Goal: Find specific page/section: Find specific page/section

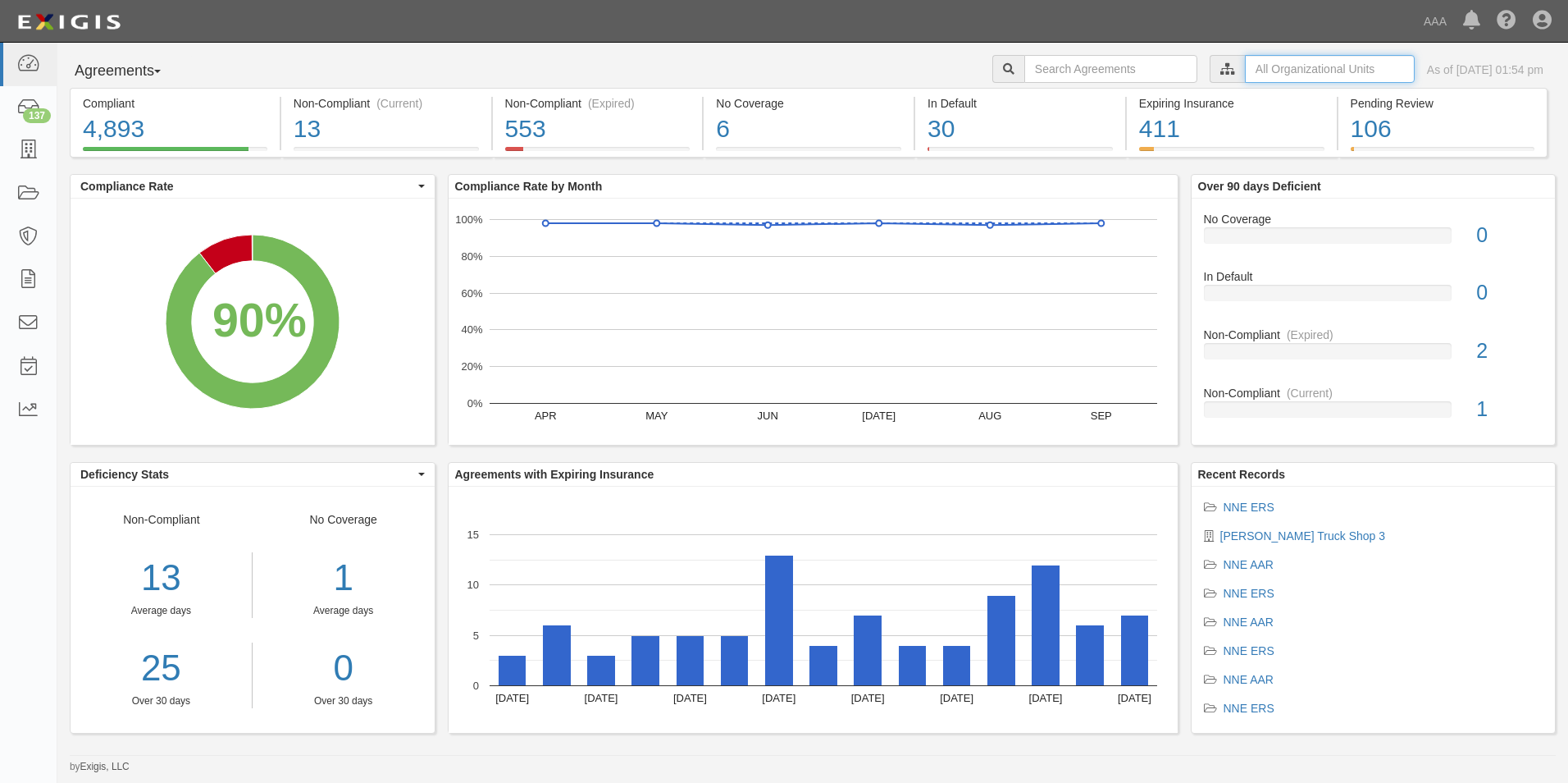
click at [1337, 74] on input "text" at bounding box center [1329, 69] width 170 height 27
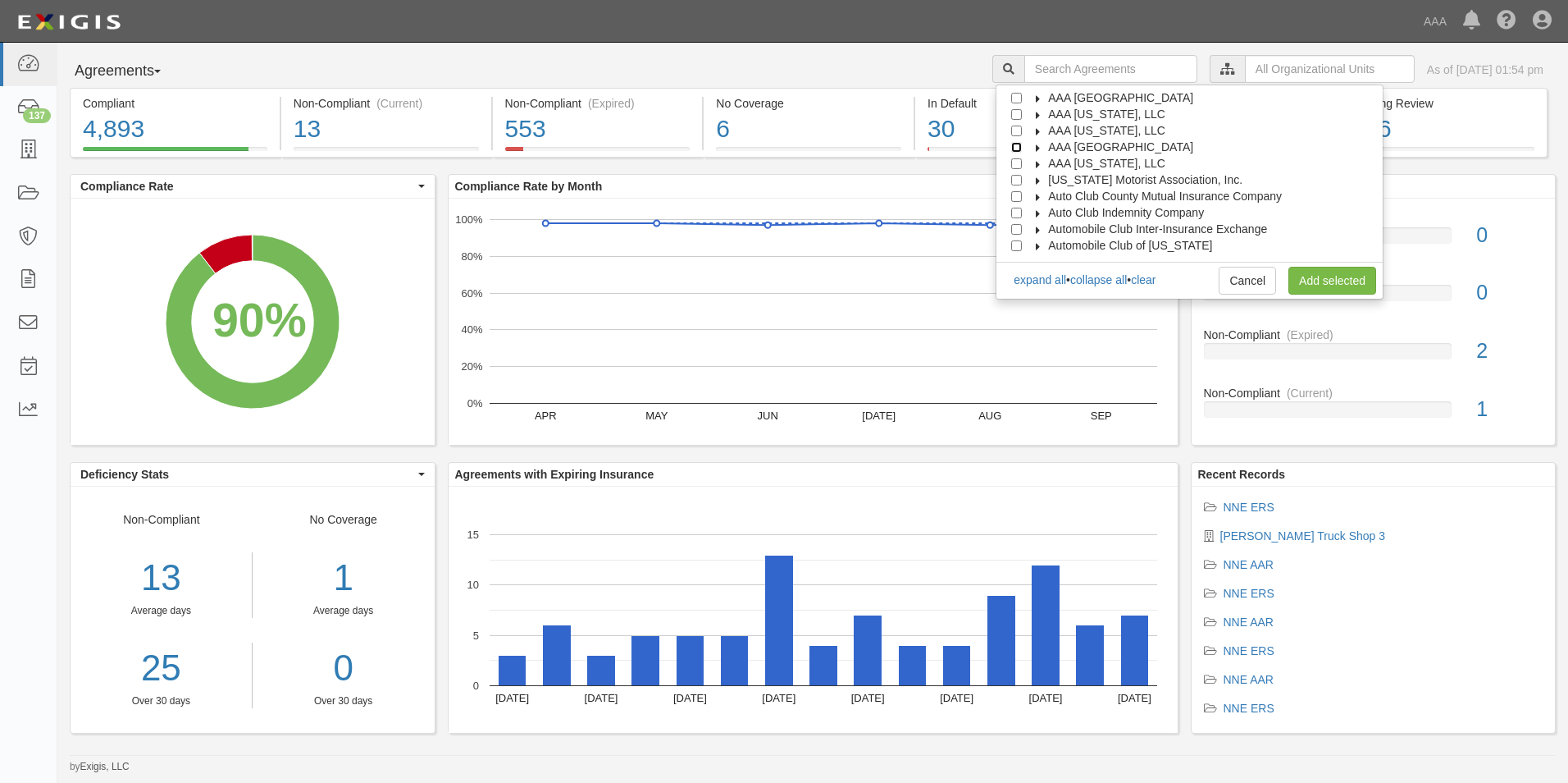
click at [1022, 144] on input "AAA Northern New England" at bounding box center [1016, 147] width 11 height 11
checkbox input "true"
click at [1316, 281] on link "Add selected" at bounding box center [1332, 281] width 87 height 27
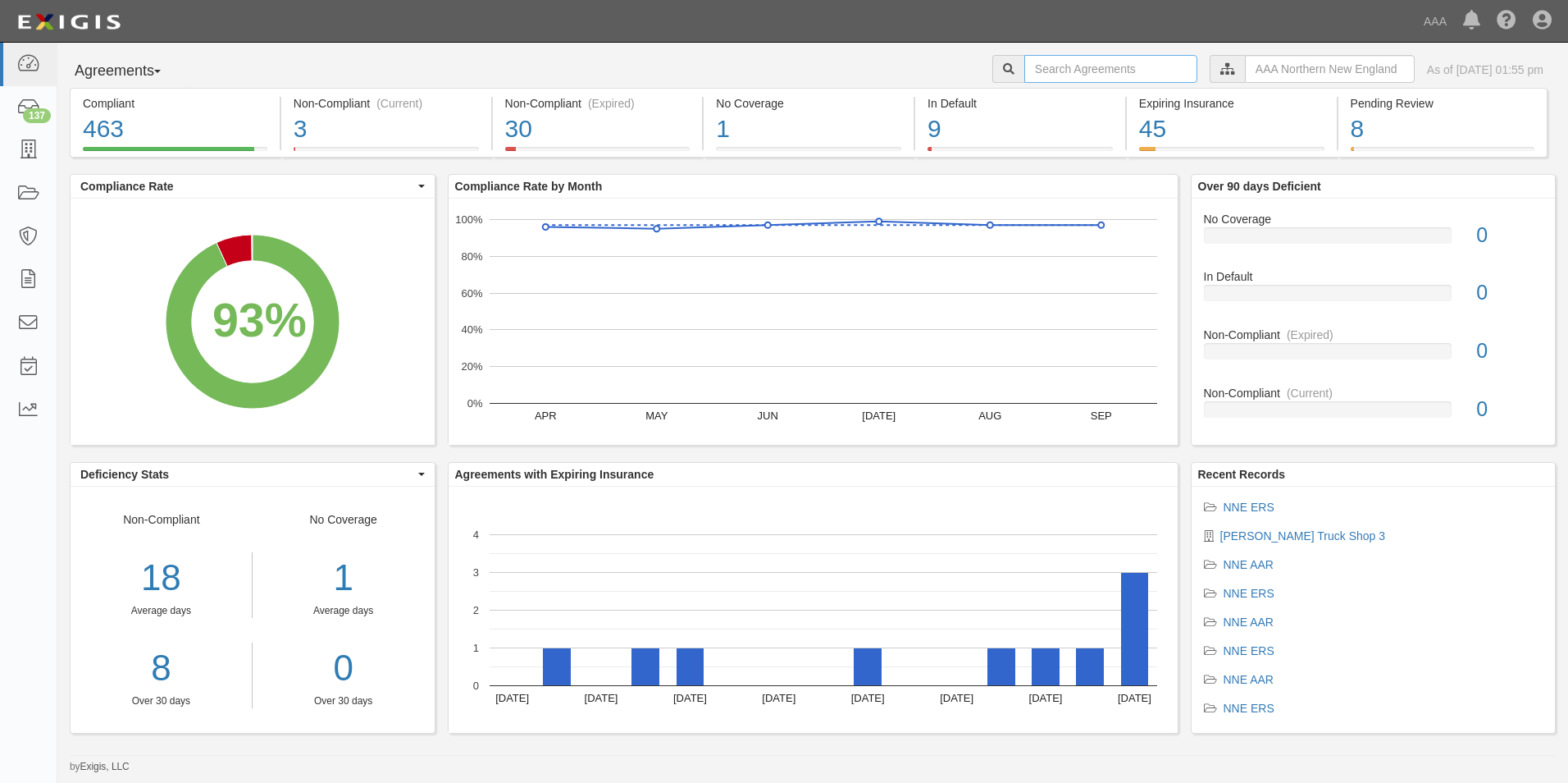
click at [1042, 73] on input "text" at bounding box center [1110, 69] width 173 height 27
type input "[PERSON_NAME]"
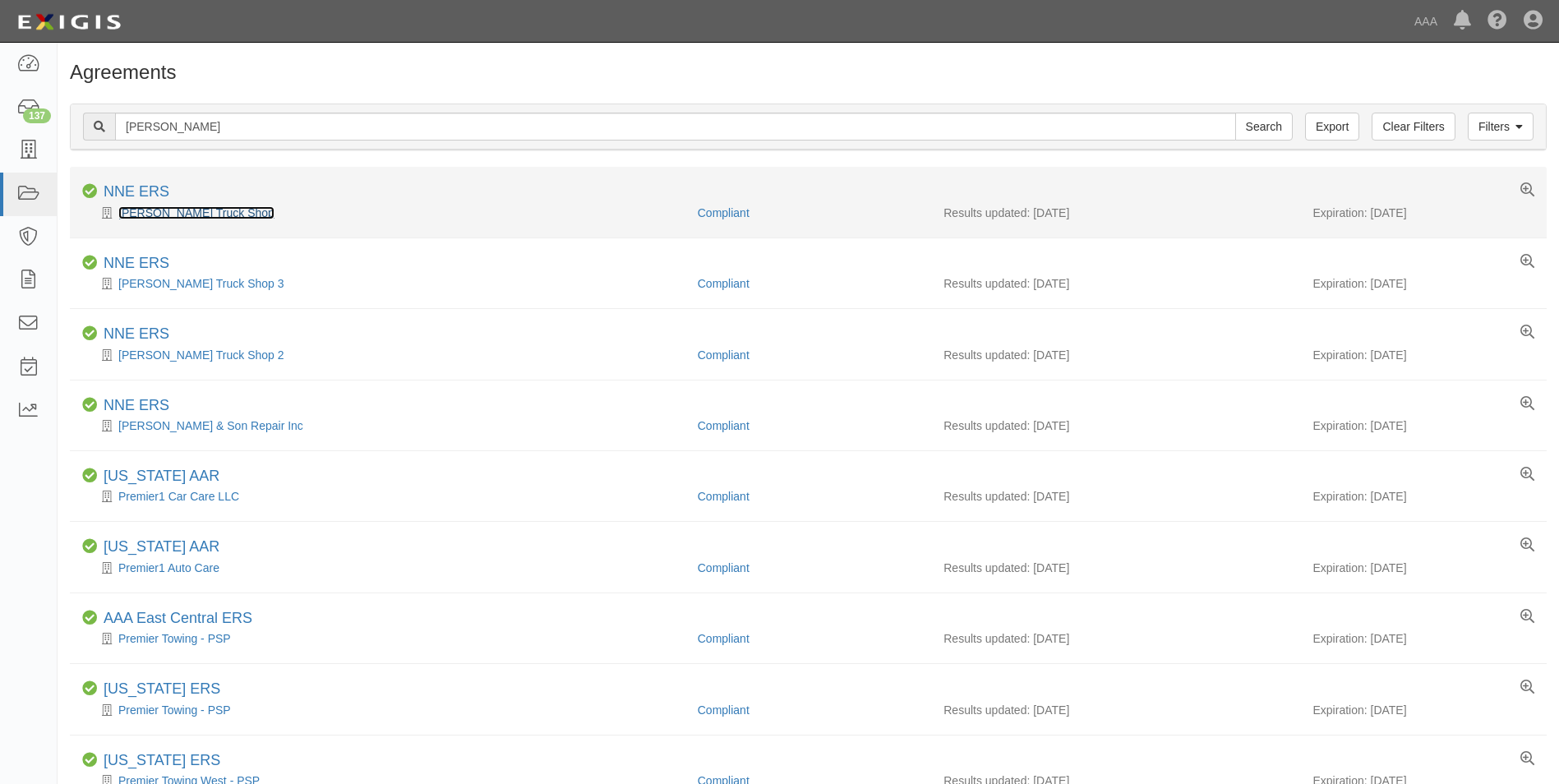
click at [134, 213] on link "Grenier's Truck Shop" at bounding box center [196, 212] width 156 height 13
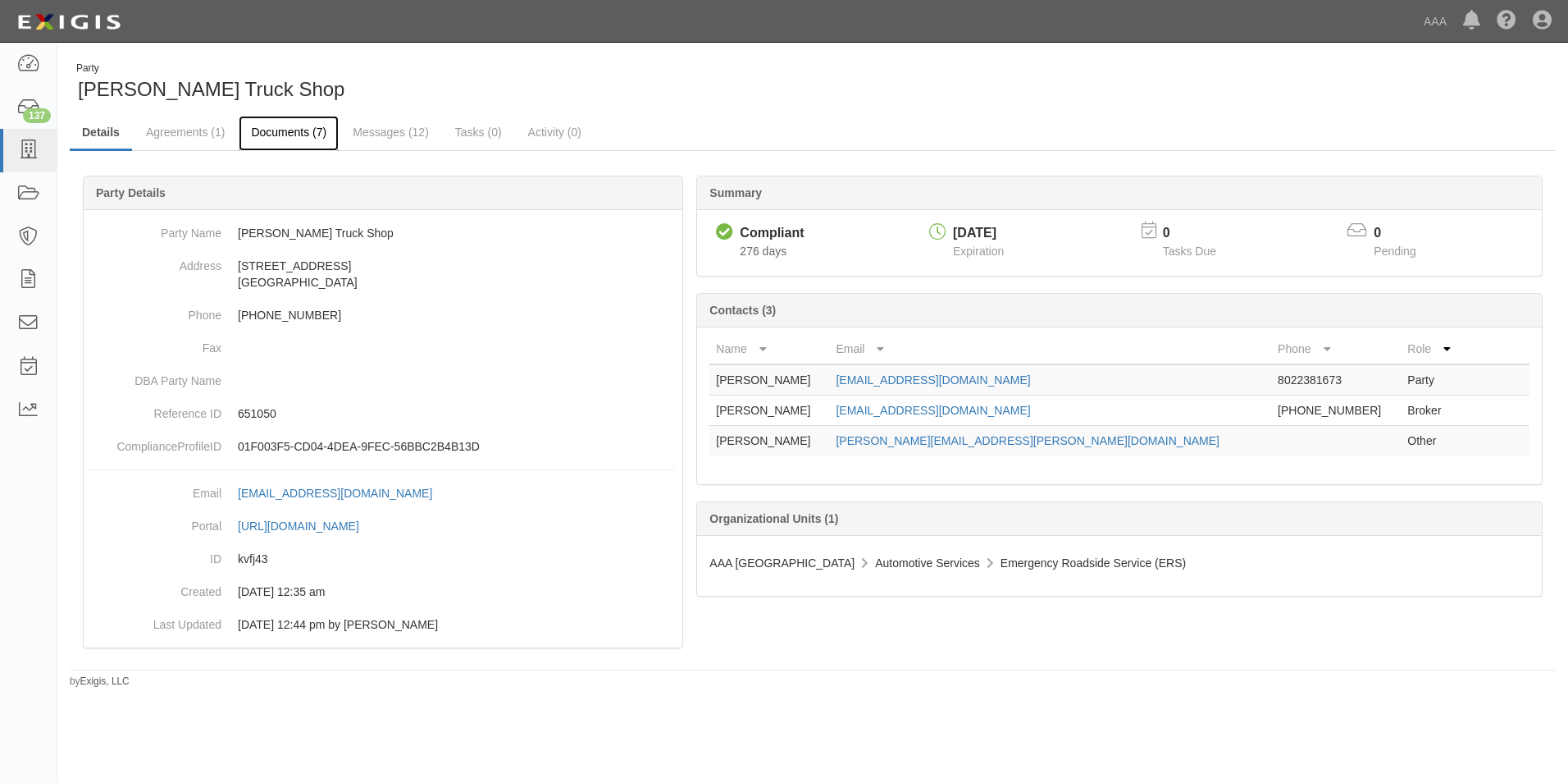
click at [303, 130] on link "Documents (7)" at bounding box center [288, 133] width 100 height 35
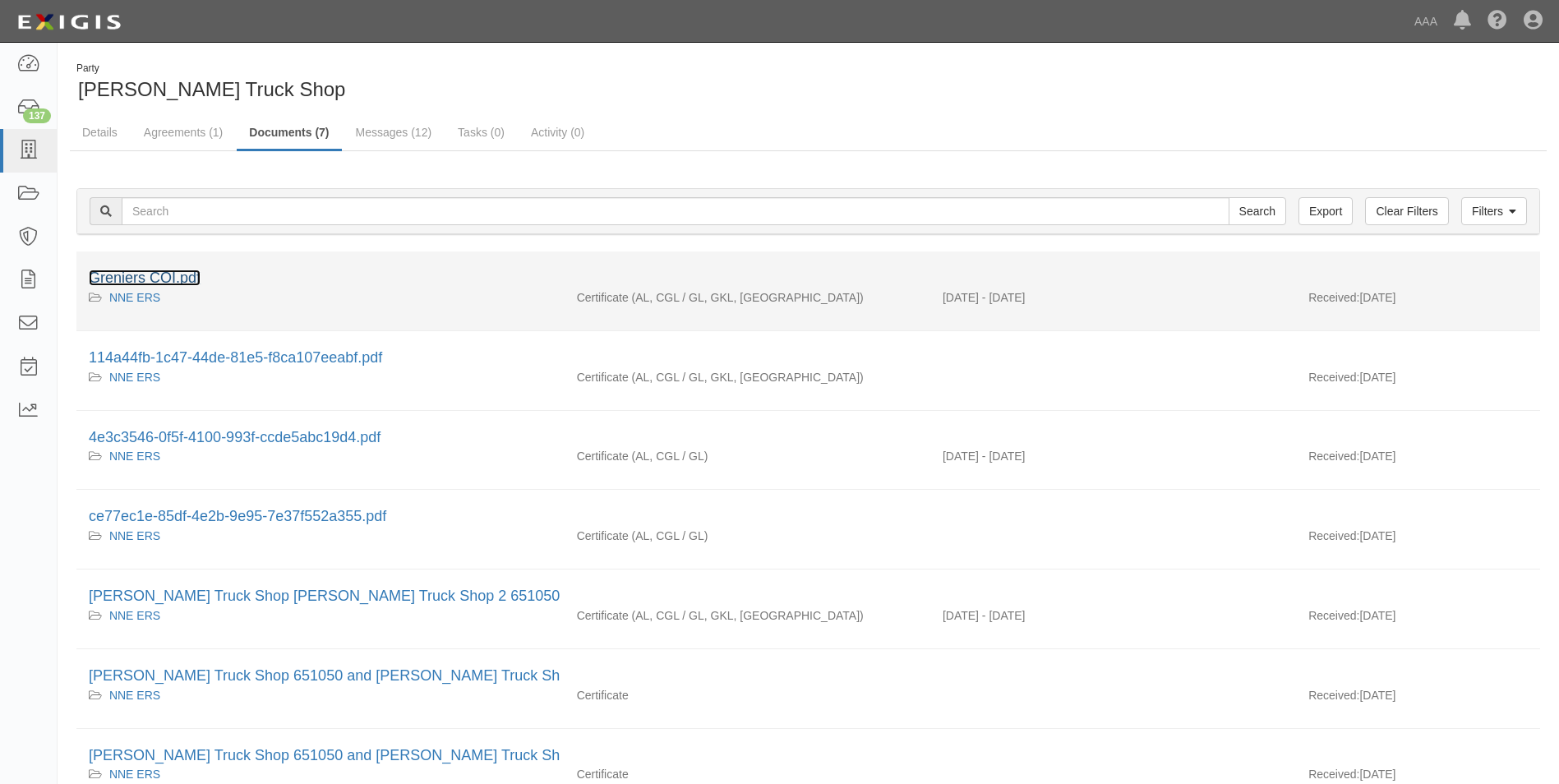
click at [182, 280] on link "Greniers COI.pdf" at bounding box center [144, 277] width 112 height 17
